Goal: Information Seeking & Learning: Learn about a topic

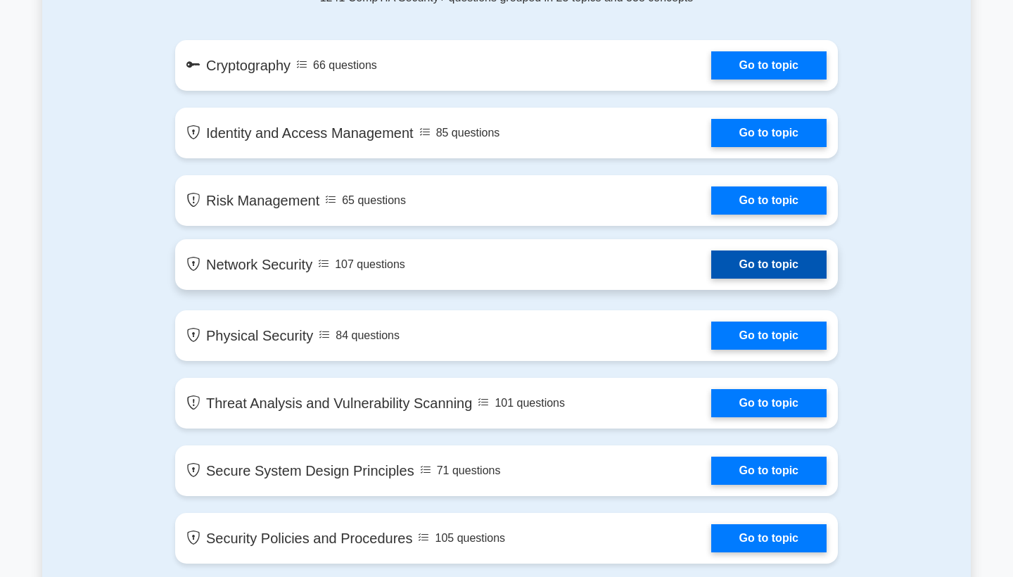
scroll to position [808, 0]
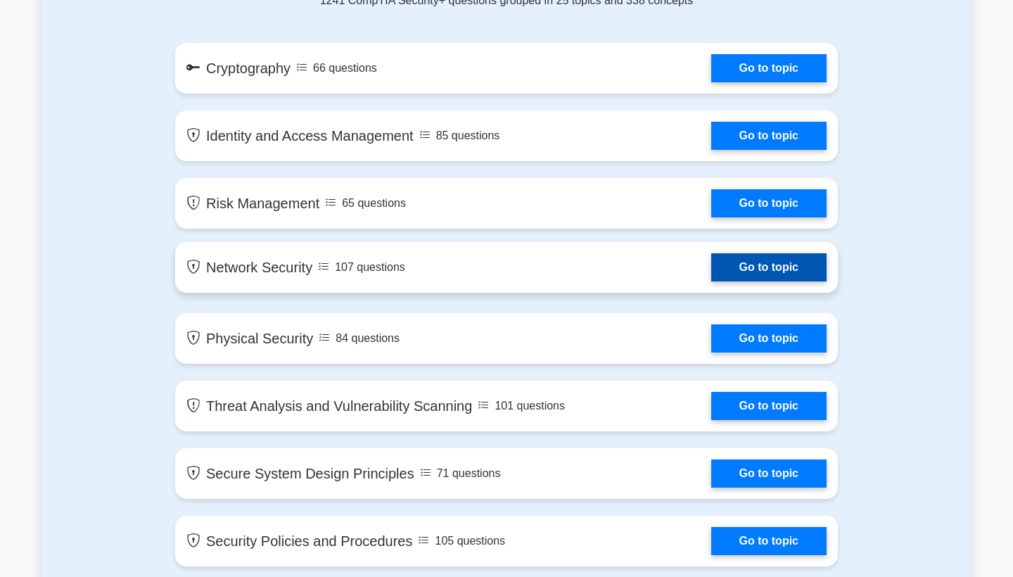
click at [766, 265] on link "Go to topic" at bounding box center [768, 267] width 115 height 28
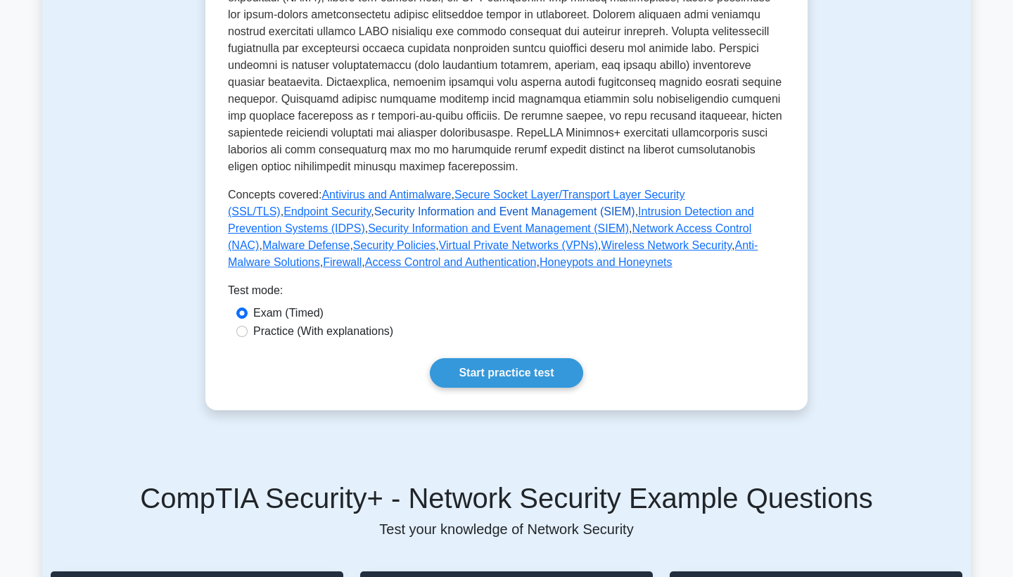
scroll to position [499, 0]
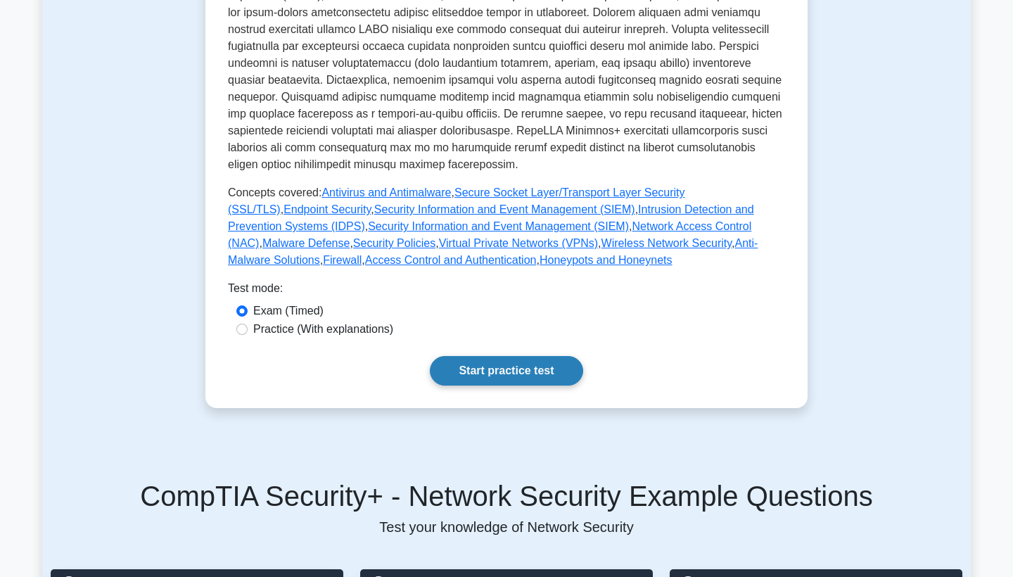
click at [526, 379] on link "Start practice test" at bounding box center [506, 371] width 153 height 30
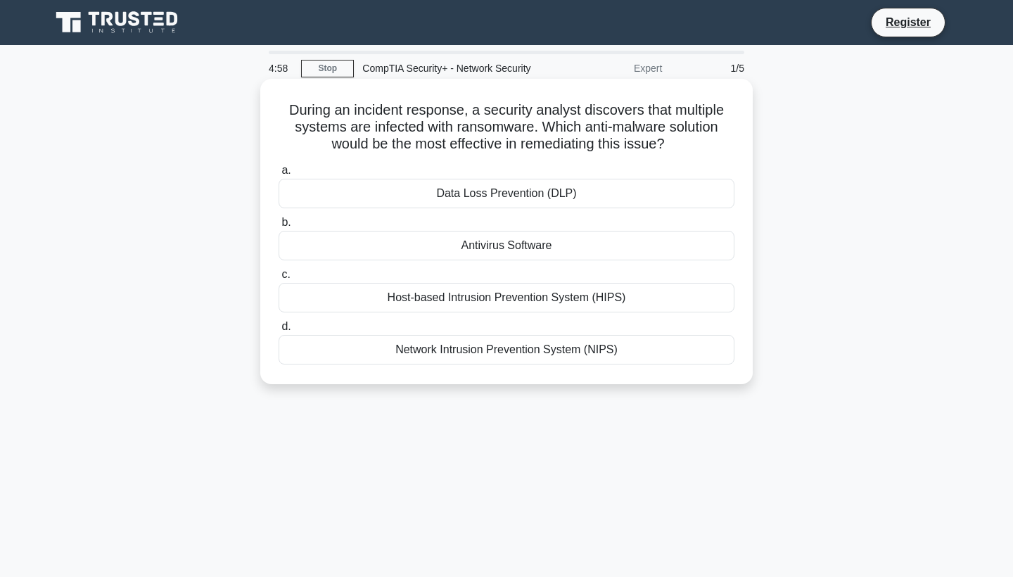
click at [507, 221] on label "b. Antivirus Software" at bounding box center [507, 237] width 456 height 46
click at [279, 221] on input "b. Antivirus Software" at bounding box center [279, 222] width 0 height 9
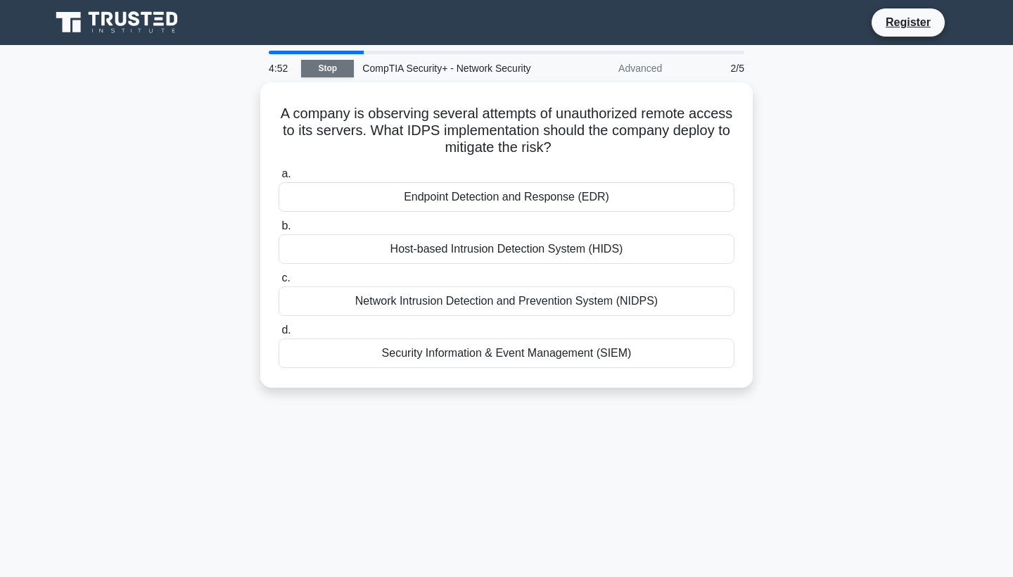
click at [337, 72] on link "Stop" at bounding box center [327, 69] width 53 height 18
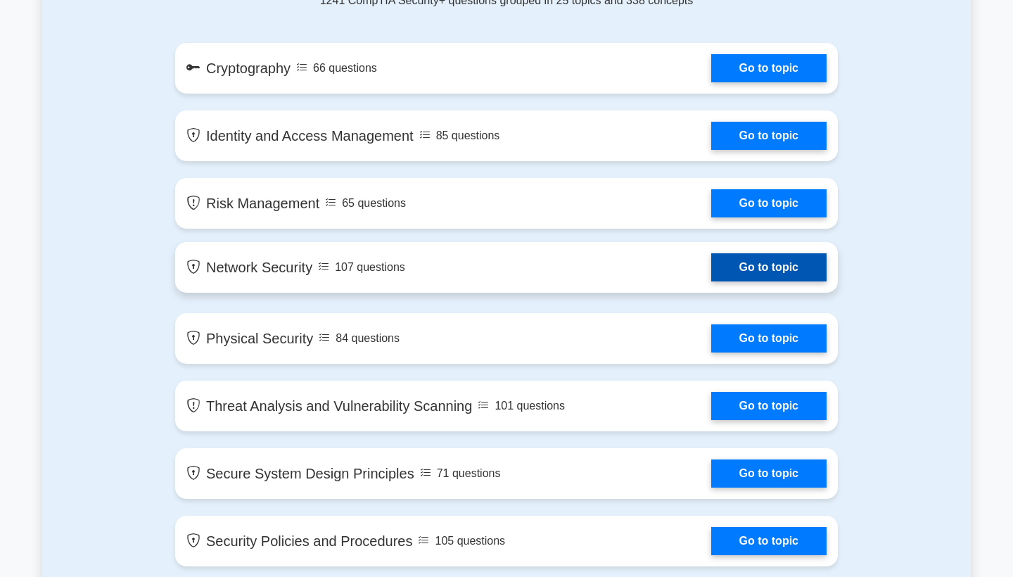
click at [711, 253] on link "Go to topic" at bounding box center [768, 267] width 115 height 28
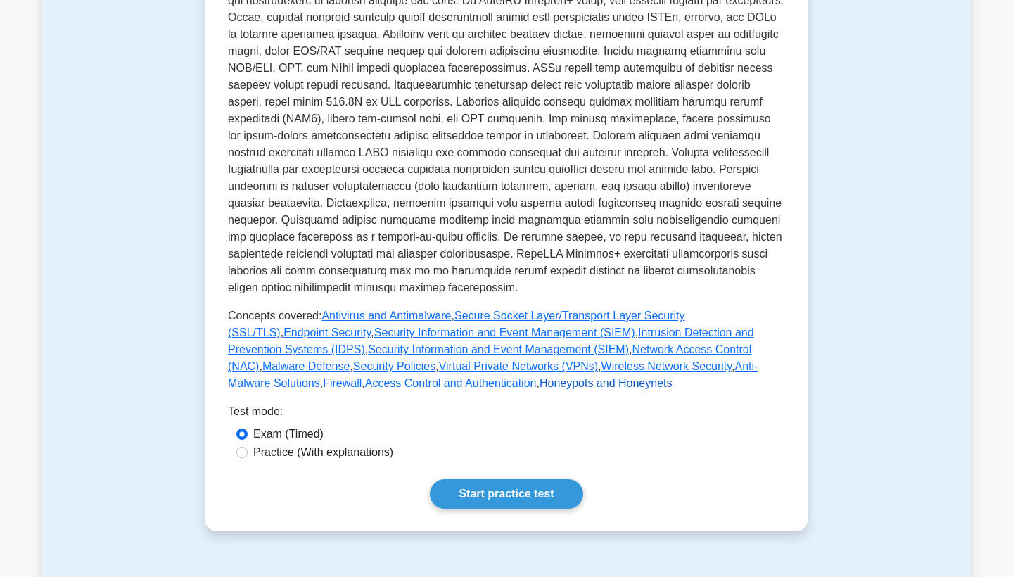
scroll to position [404, 0]
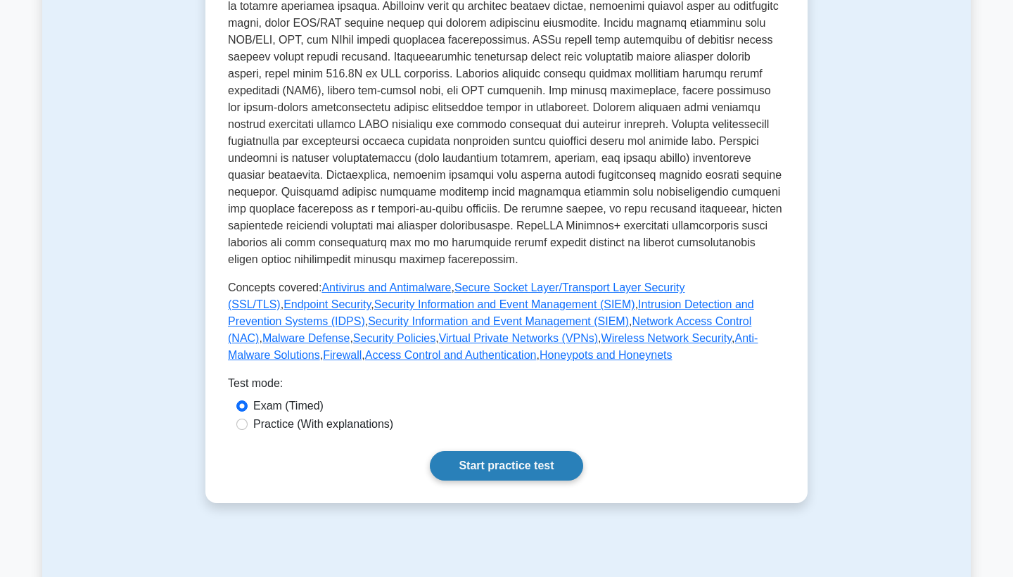
click at [501, 476] on link "Start practice test" at bounding box center [506, 466] width 153 height 30
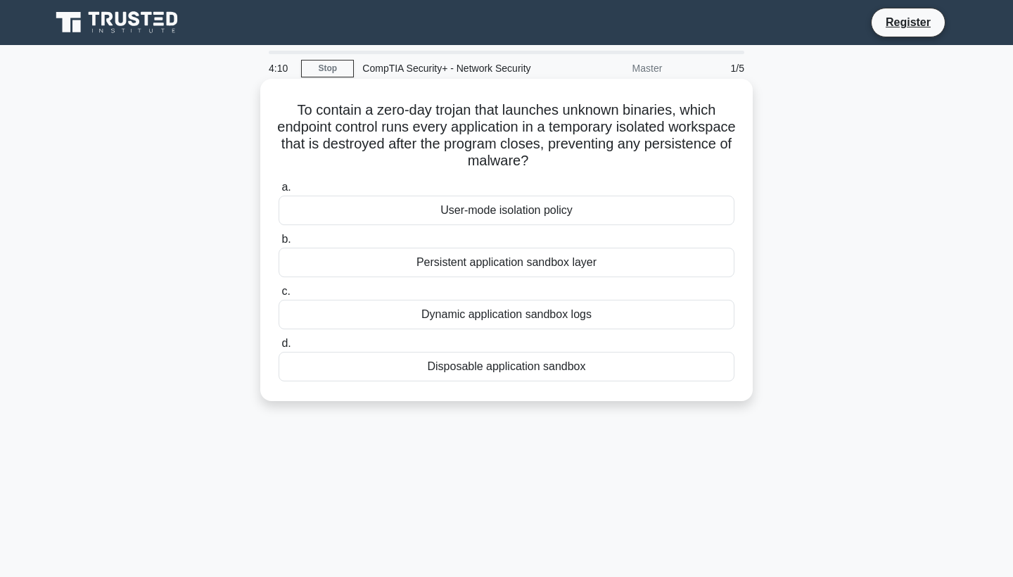
click at [401, 378] on div "Disposable application sandbox" at bounding box center [507, 367] width 456 height 30
click at [279, 348] on input "d. Disposable application sandbox" at bounding box center [279, 343] width 0 height 9
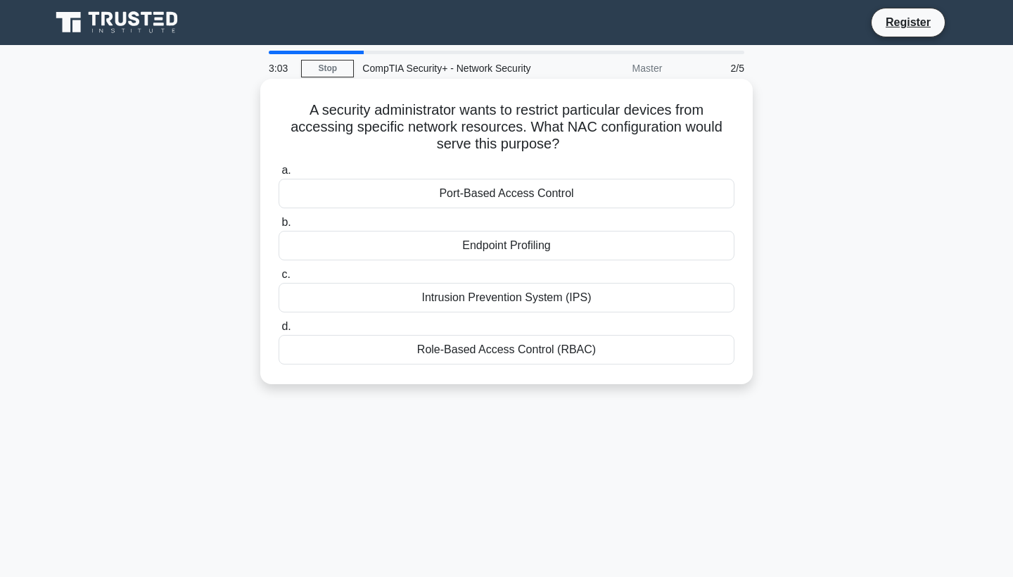
click at [310, 252] on div "Endpoint Profiling" at bounding box center [507, 246] width 456 height 30
click at [279, 227] on input "b. Endpoint Profiling" at bounding box center [279, 222] width 0 height 9
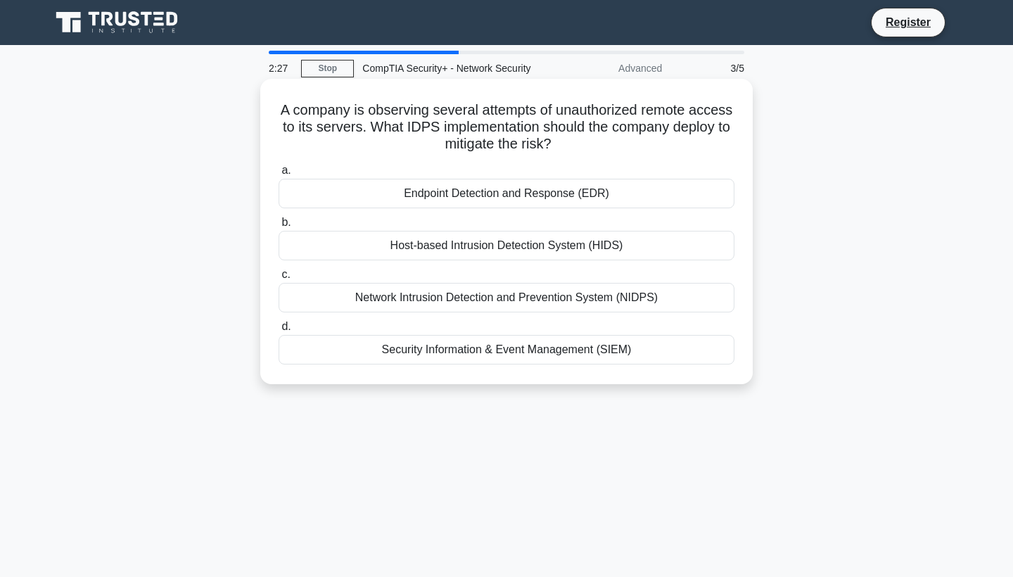
click at [420, 303] on div "Network Intrusion Detection and Prevention System (NIDPS)" at bounding box center [507, 298] width 456 height 30
click at [279, 279] on input "c. Network Intrusion Detection and Prevention System (NIDPS)" at bounding box center [279, 274] width 0 height 9
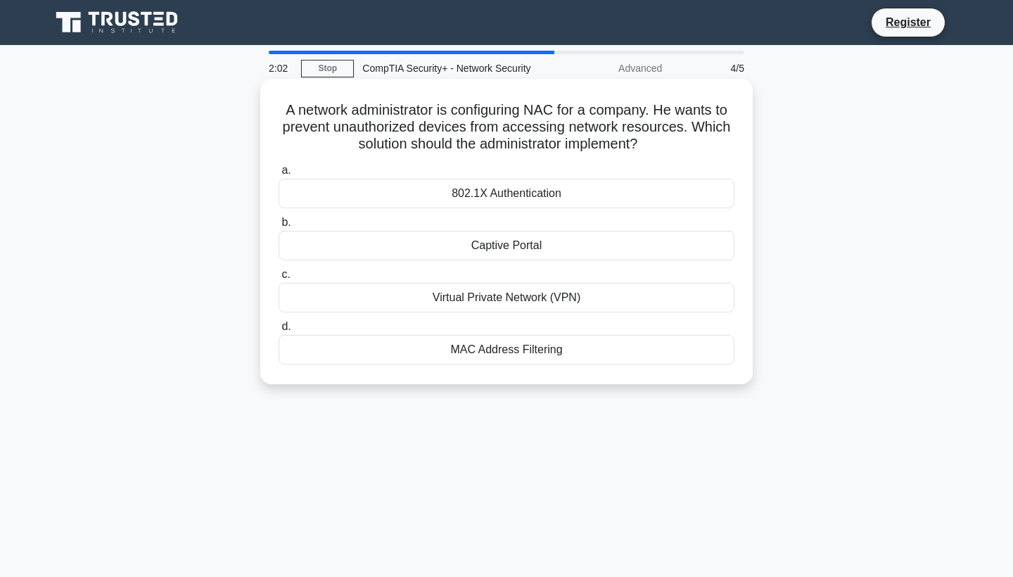
click at [402, 198] on div "802.1X Authentication" at bounding box center [507, 194] width 456 height 30
click at [279, 175] on input "a. 802.1X Authentication" at bounding box center [279, 170] width 0 height 9
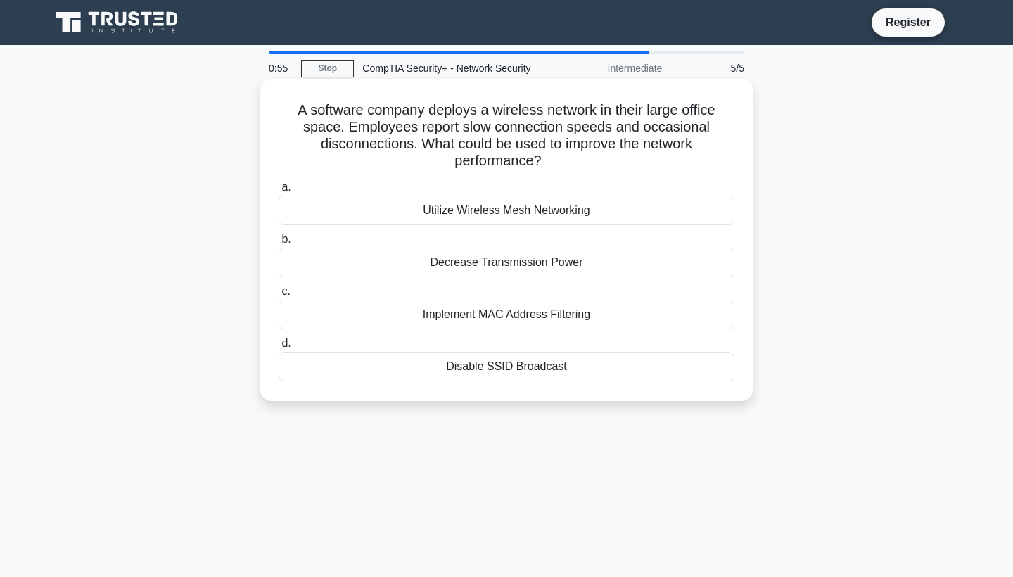
click at [377, 213] on div "Utilize Wireless Mesh Networking" at bounding box center [507, 211] width 456 height 30
click at [279, 192] on input "a. Utilize Wireless Mesh Networking" at bounding box center [279, 187] width 0 height 9
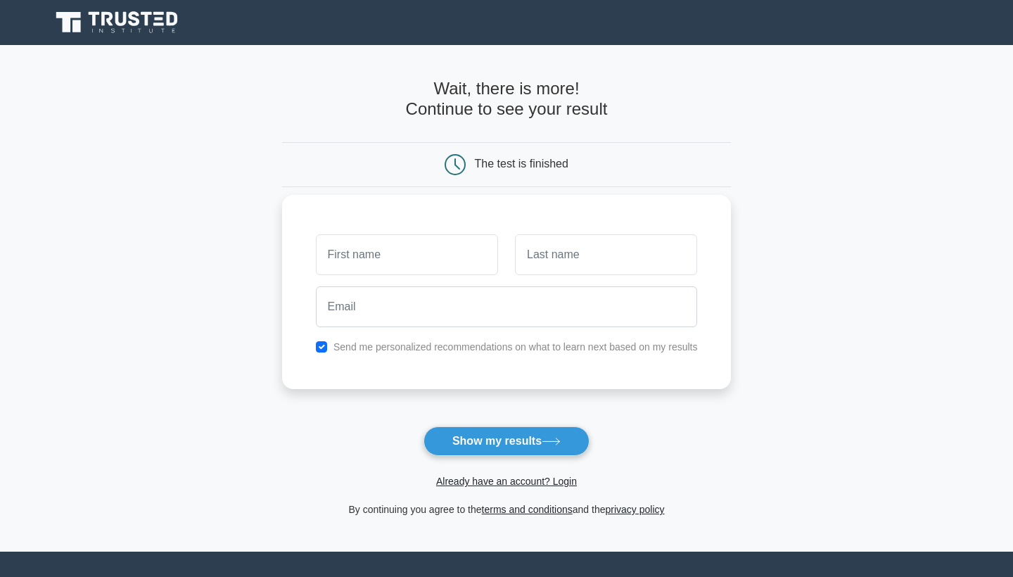
click at [525, 344] on label "Send me personalized recommendations on what to learn next based on my results" at bounding box center [516, 346] width 365 height 11
click at [313, 344] on div "Send me personalized recommendations on what to learn next based on my results" at bounding box center [507, 346] width 399 height 17
click at [323, 345] on input "checkbox" at bounding box center [321, 346] width 11 height 11
checkbox input "false"
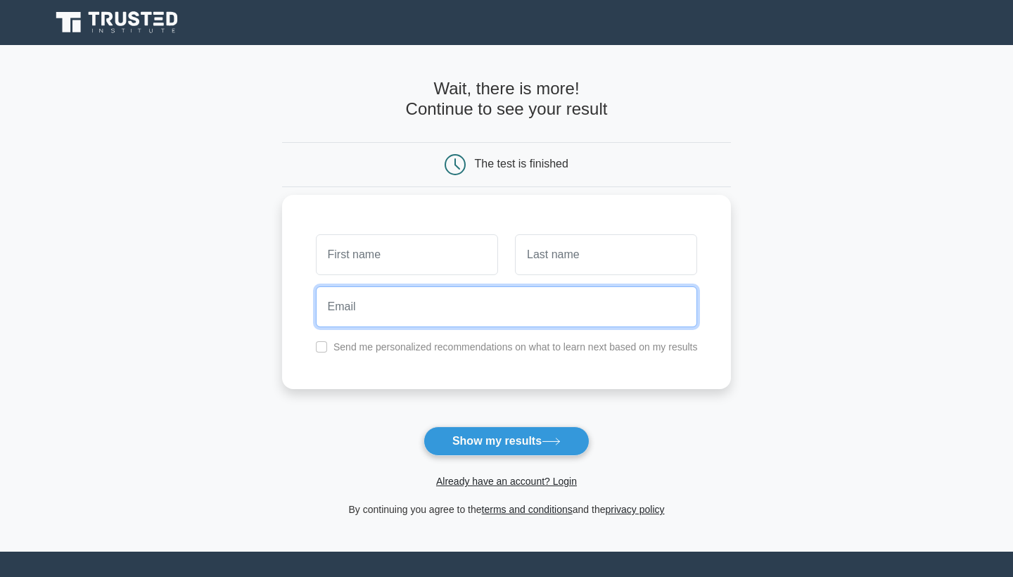
paste input "[EMAIL_ADDRESS][DOMAIN_NAME]"
type input "[EMAIL_ADDRESS][DOMAIN_NAME]"
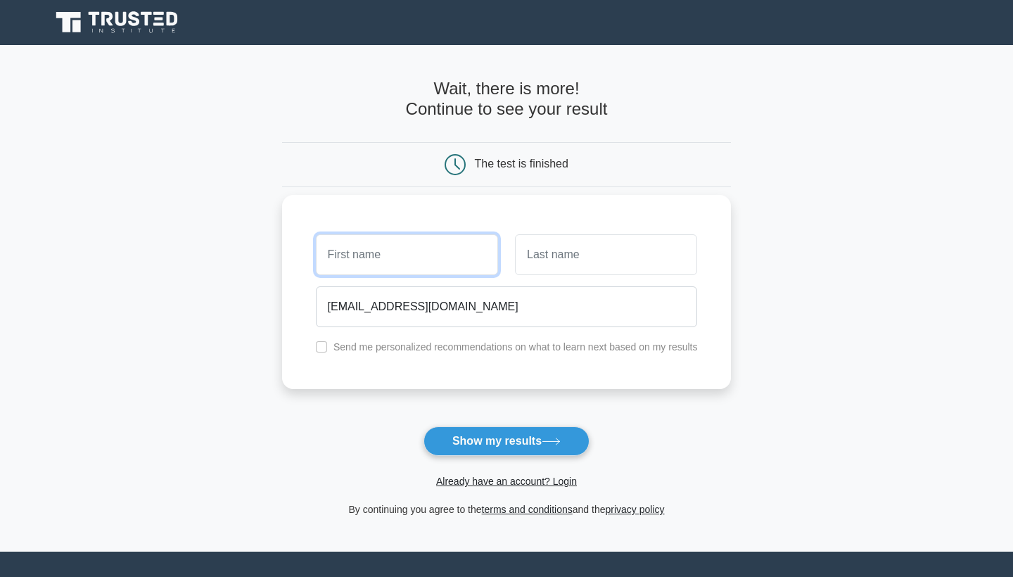
click at [407, 263] on input "text" at bounding box center [407, 254] width 182 height 41
type input "[PERSON_NAME]"
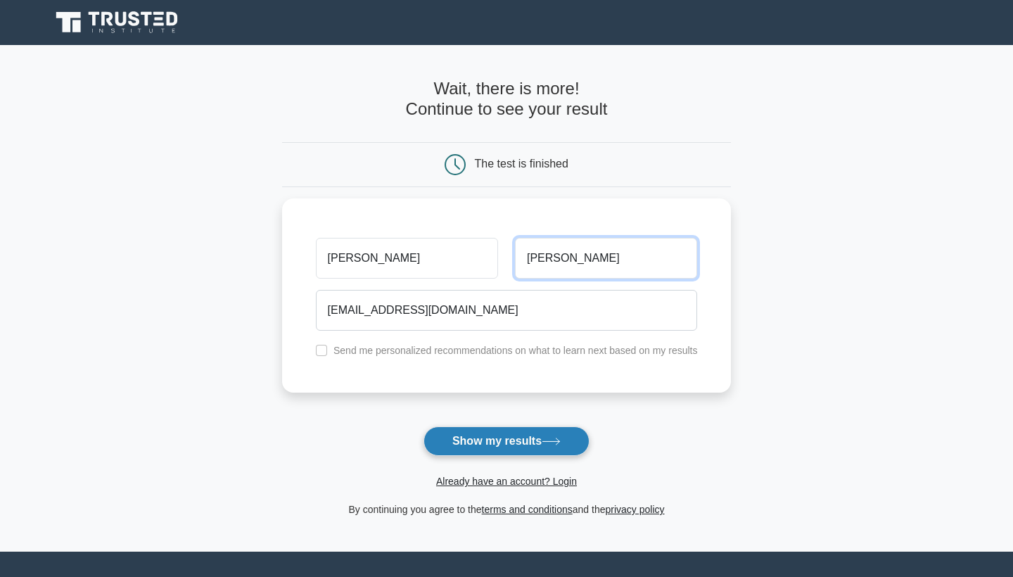
type input "[PERSON_NAME]"
click at [498, 430] on button "Show my results" at bounding box center [507, 441] width 166 height 30
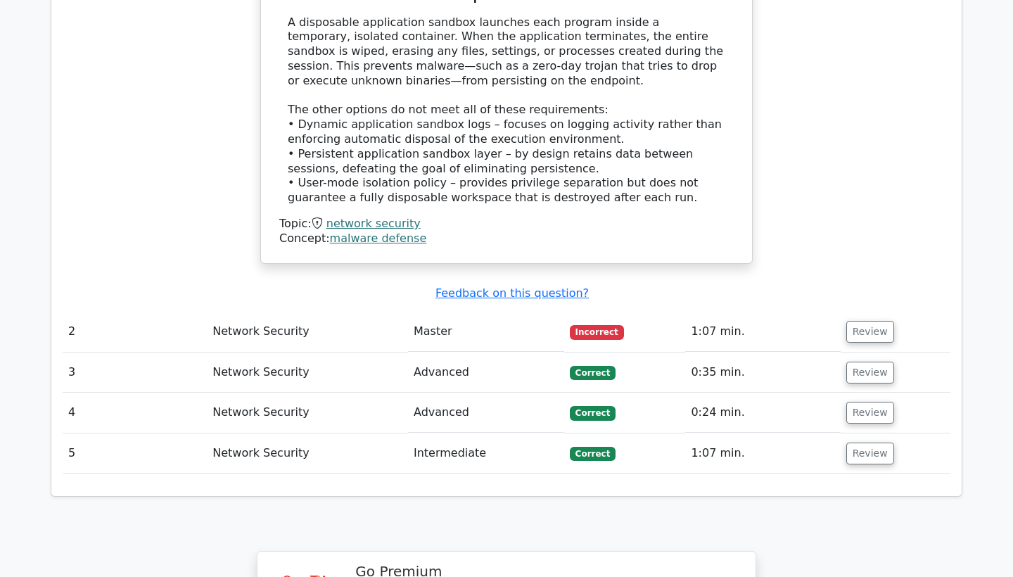
scroll to position [1443, 0]
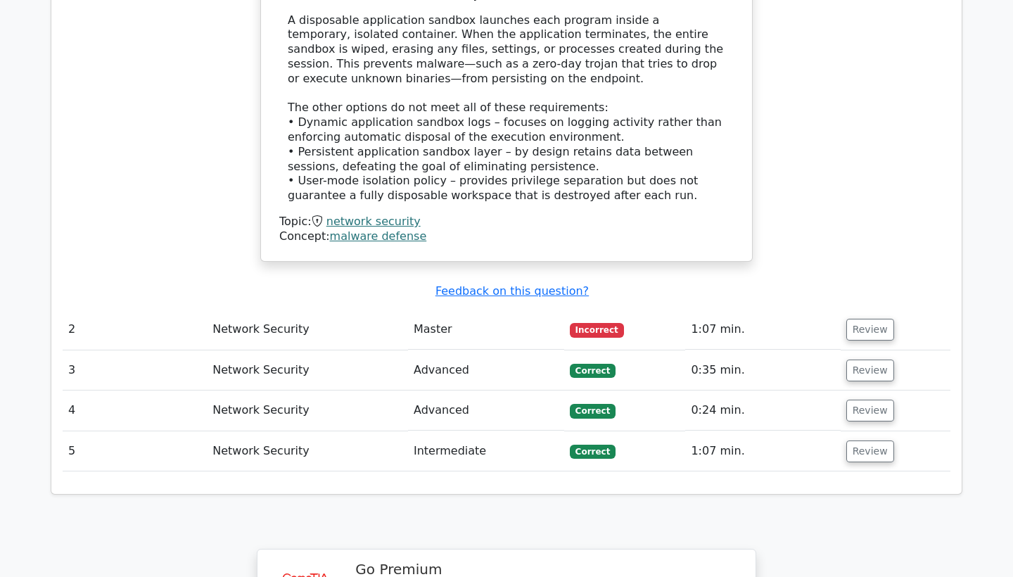
click at [369, 310] on td "Network Security" at bounding box center [307, 330] width 201 height 40
click at [869, 319] on button "Review" at bounding box center [871, 330] width 48 height 22
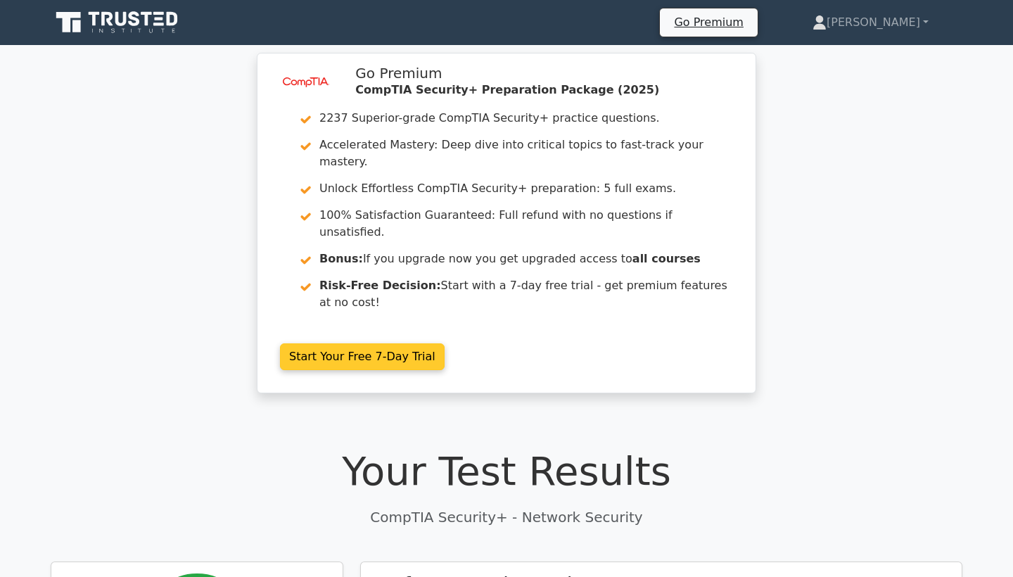
scroll to position [0, 0]
